Goal: Information Seeking & Learning: Learn about a topic

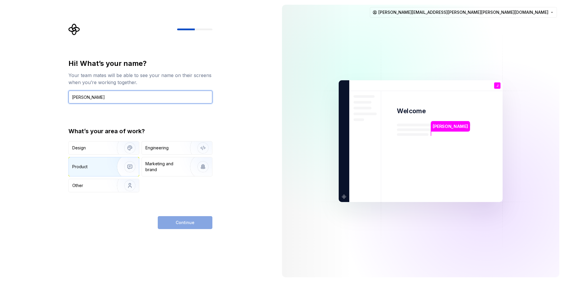
type input "Jason Nardone"
click at [129, 164] on img "button" at bounding box center [126, 166] width 38 height 39
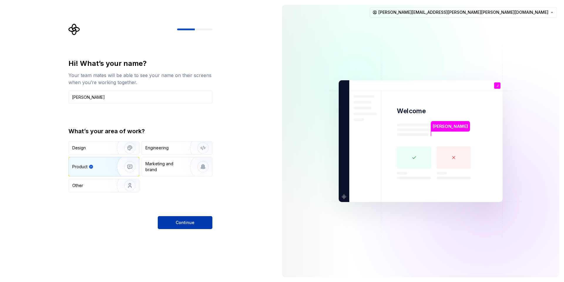
click at [183, 223] on span "Continue" at bounding box center [185, 222] width 19 height 6
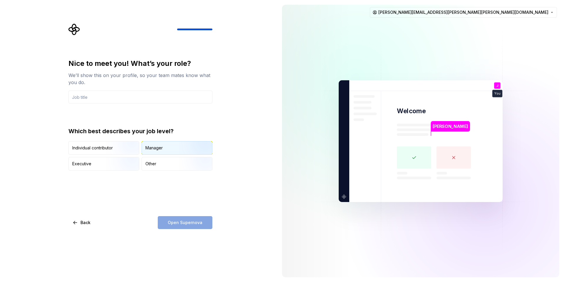
click at [155, 145] on div "Manager" at bounding box center [153, 148] width 17 height 6
click at [109, 209] on div "Nice to meet you! What’s your role? We’ll show this on your profile, so your te…" at bounding box center [140, 144] width 144 height 170
click at [150, 164] on div "Other" at bounding box center [150, 164] width 11 height 6
click at [151, 149] on div "Manager" at bounding box center [153, 148] width 17 height 6
click at [107, 97] on input "text" at bounding box center [140, 96] width 144 height 13
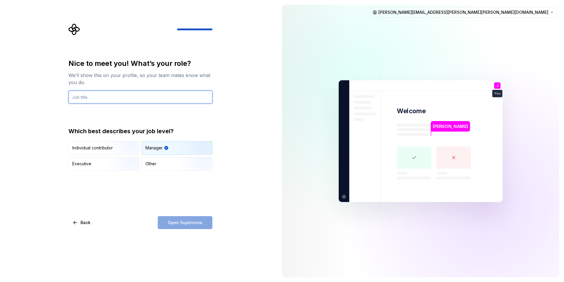
type input "r"
type input "Product Owner"
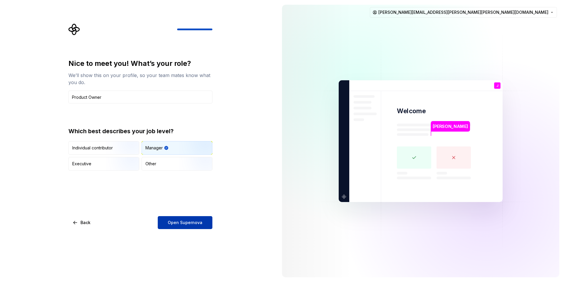
click at [167, 224] on button "Open Supernova" at bounding box center [185, 222] width 55 height 13
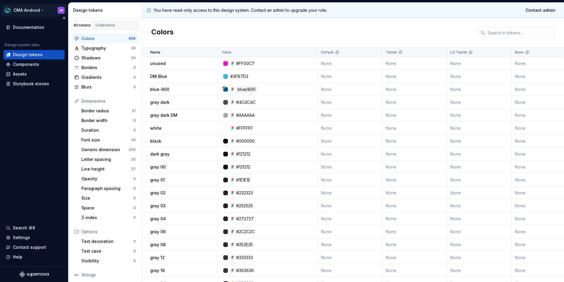
click at [14, 10] on html "CMA Android JN Documentation Design system data Design tokens Components Assets…" at bounding box center [282, 141] width 564 height 282
click at [44, 9] on html "CMA Android JN Documentation Design system data Design tokens Components Assets…" at bounding box center [282, 141] width 564 height 282
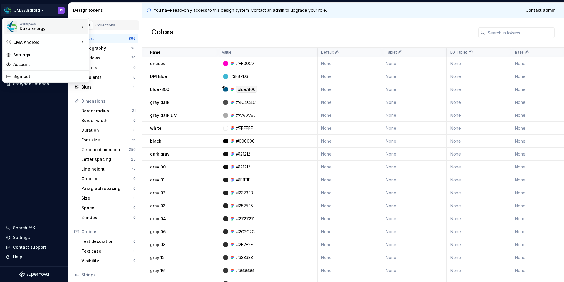
click at [38, 27] on div "Duke Energy" at bounding box center [45, 29] width 50 height 6
click at [32, 111] on html "CMA Android JN Documentation Design system data Design tokens Components Assets…" at bounding box center [282, 141] width 564 height 282
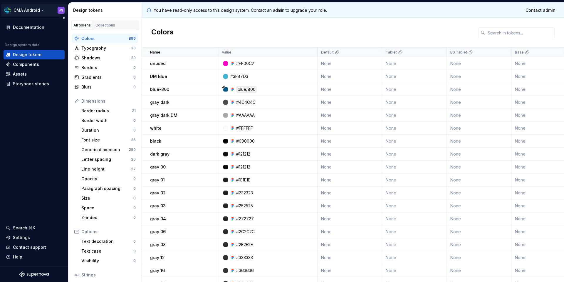
click at [43, 9] on html "CMA Android JN Documentation Design system data Design tokens Components Assets…" at bounding box center [282, 141] width 564 height 282
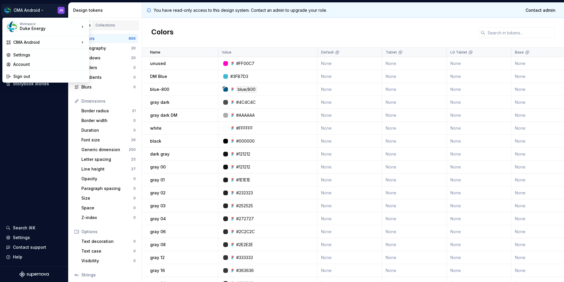
click at [29, 10] on html "CMA Android JN Documentation Design system data Design tokens Components Assets…" at bounding box center [282, 141] width 564 height 282
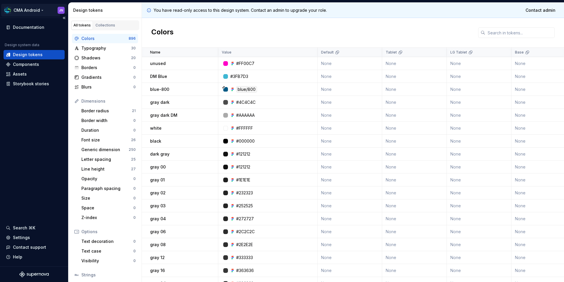
click at [40, 9] on html "CMA Android JN Documentation Design system data Design tokens Components Assets…" at bounding box center [282, 141] width 564 height 282
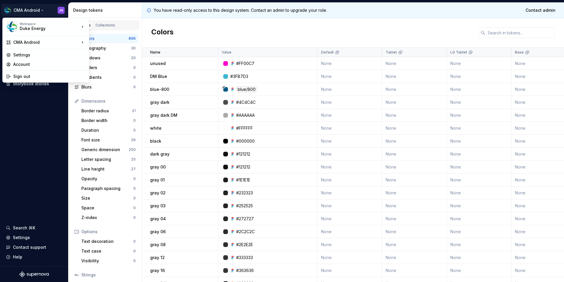
click at [42, 10] on html "CMA Android JN Documentation Design system data Design tokens Components Assets…" at bounding box center [282, 141] width 564 height 282
click at [52, 28] on div "Duke Energy" at bounding box center [45, 29] width 50 height 6
click at [98, 24] on div "Duke Energy" at bounding box center [114, 25] width 50 height 9
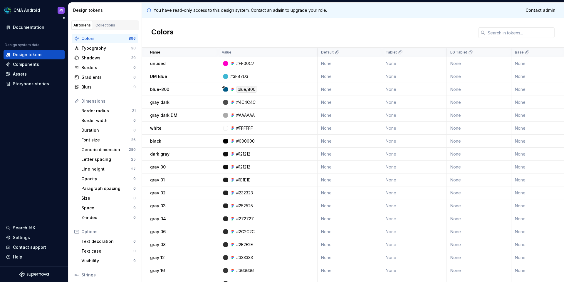
click at [29, 126] on div "Documentation Design system data Design tokens Components Assets Storybook stor…" at bounding box center [34, 142] width 68 height 248
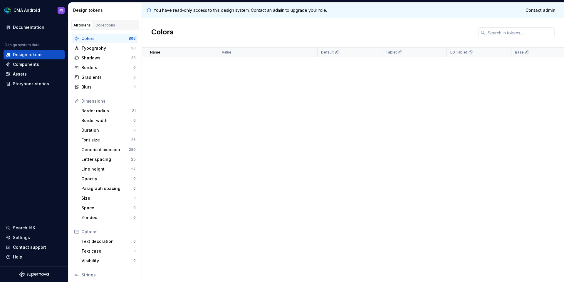
scroll to position [4686, 0]
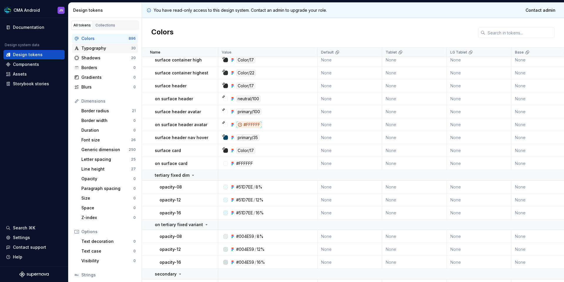
click at [90, 48] on div "Typography" at bounding box center [106, 48] width 50 height 6
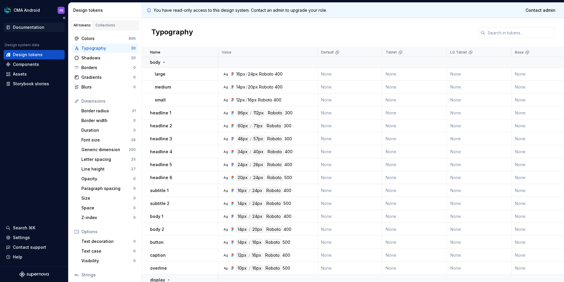
click at [24, 27] on div "Documentation" at bounding box center [28, 27] width 31 height 6
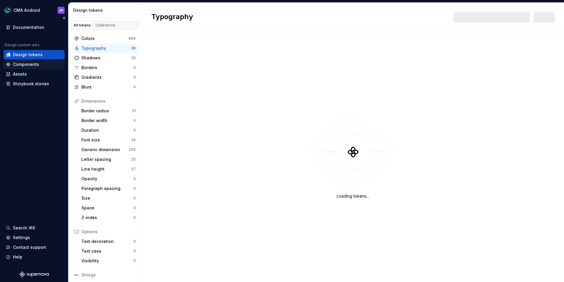
click at [26, 63] on div "Components" at bounding box center [26, 64] width 26 height 6
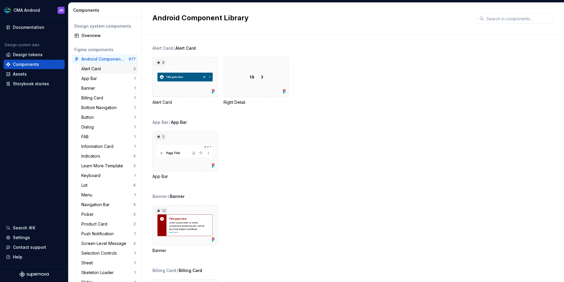
click at [86, 69] on div "Alert Card" at bounding box center [92, 69] width 22 height 6
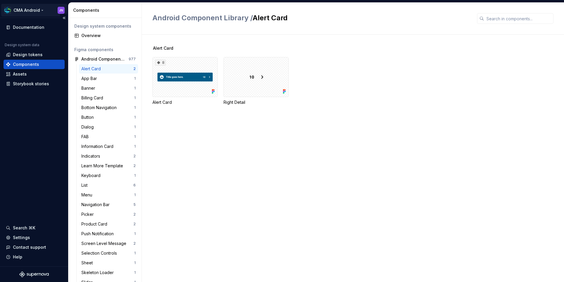
click at [41, 10] on html "CMA Android JN Documentation Design system data Design tokens Components Assets…" at bounding box center [282, 141] width 564 height 282
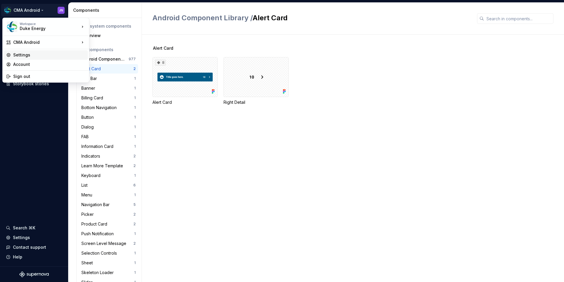
click at [26, 55] on div "Settings" at bounding box center [49, 55] width 72 height 6
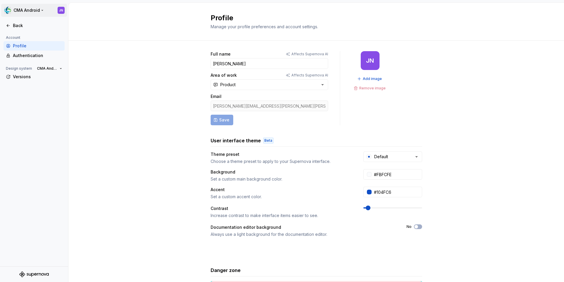
click at [40, 10] on html "CMA Android JN Back Account Profile Authentication Design system CMA Android Ve…" at bounding box center [282, 141] width 564 height 282
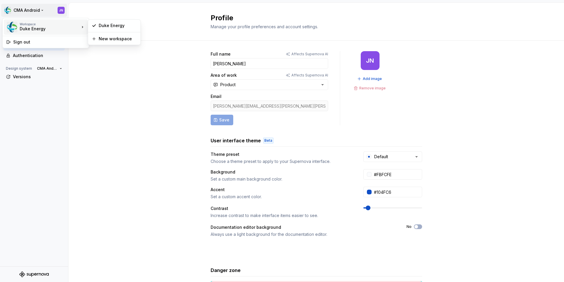
click at [33, 27] on div "Duke Energy" at bounding box center [45, 29] width 50 height 6
click at [96, 24] on icon at bounding box center [94, 25] width 5 height 5
